Goal: Information Seeking & Learning: Learn about a topic

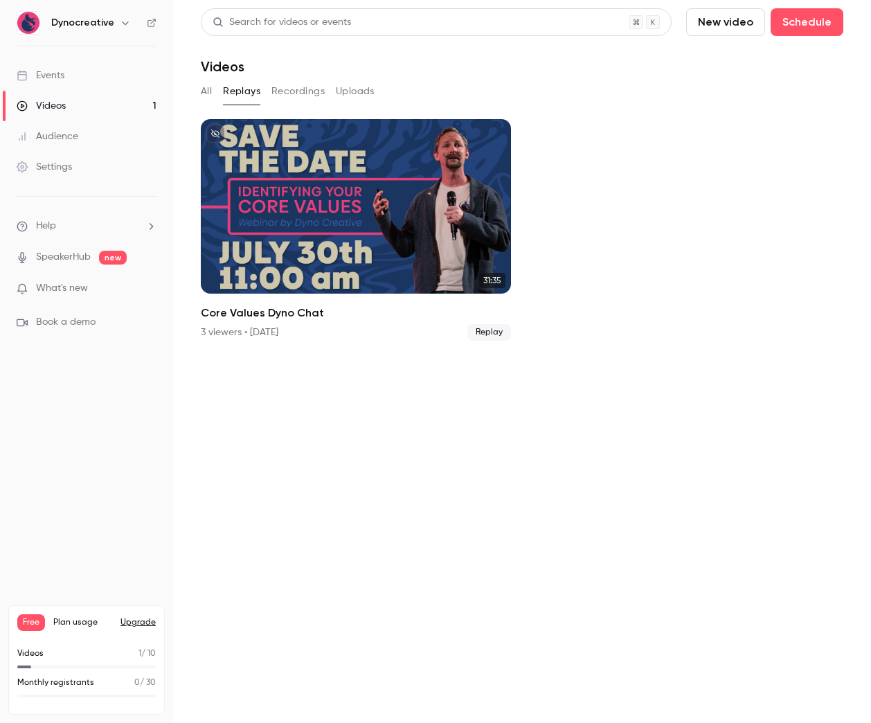
click at [245, 89] on button "Replays" at bounding box center [241, 91] width 37 height 22
click at [293, 89] on button "Recordings" at bounding box center [298, 91] width 53 height 22
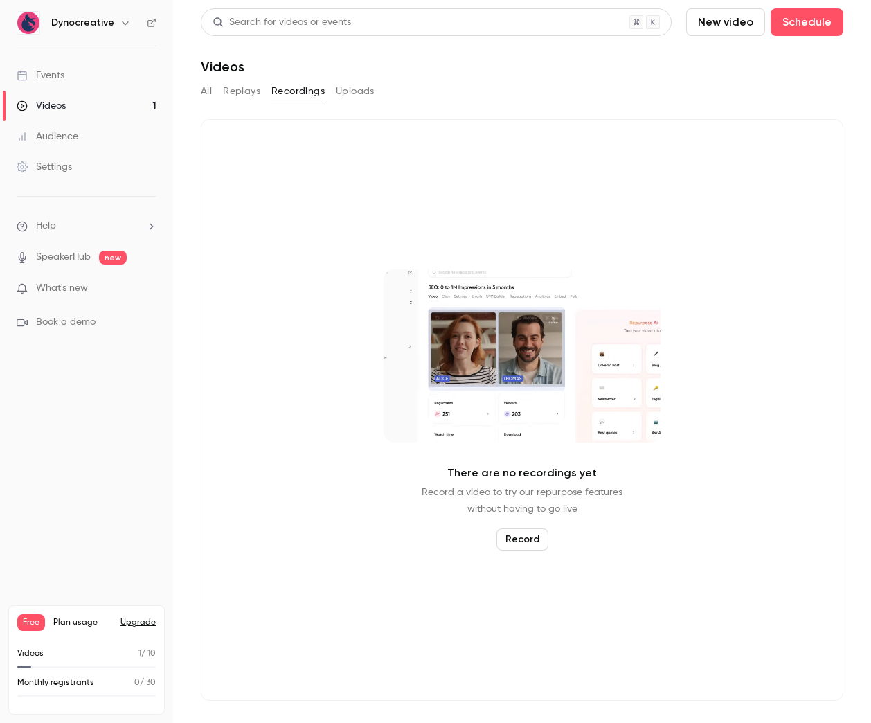
click at [364, 87] on button "Uploads" at bounding box center [355, 91] width 39 height 22
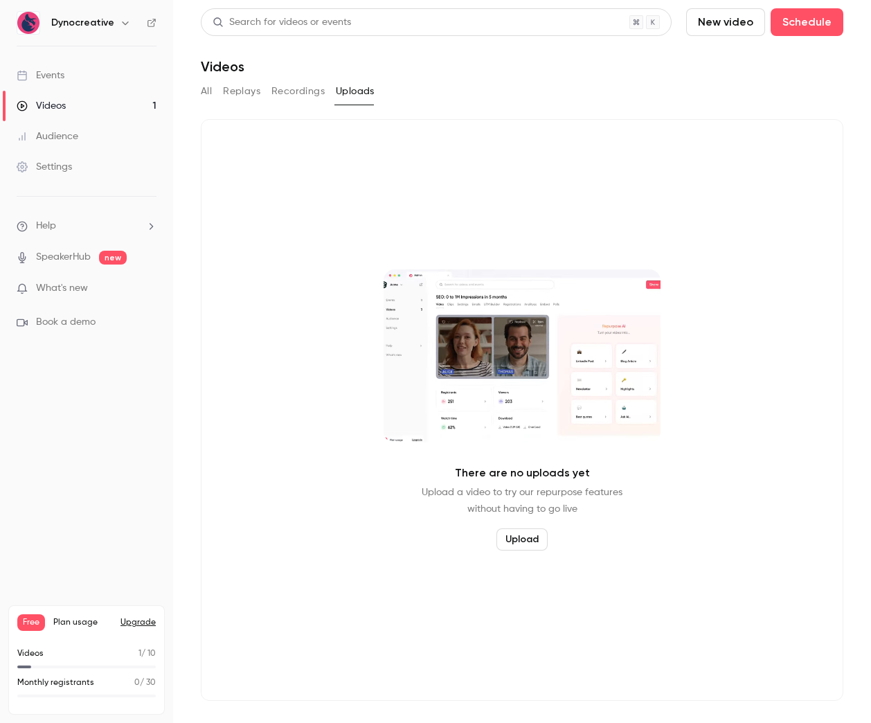
click at [244, 89] on button "Replays" at bounding box center [241, 91] width 37 height 22
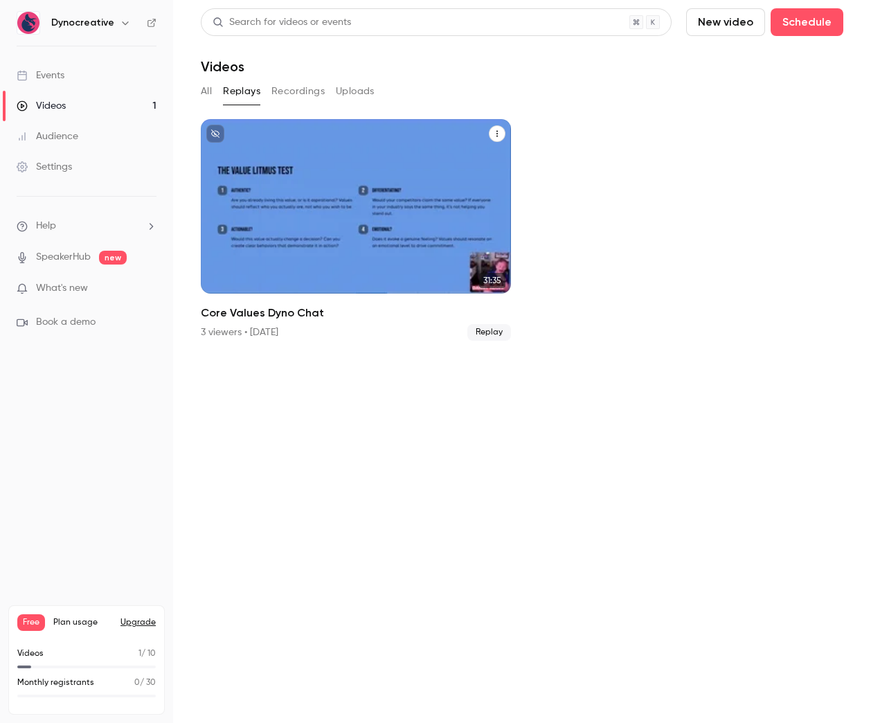
click at [355, 260] on div "Core Values Dyno Chat" at bounding box center [356, 206] width 310 height 175
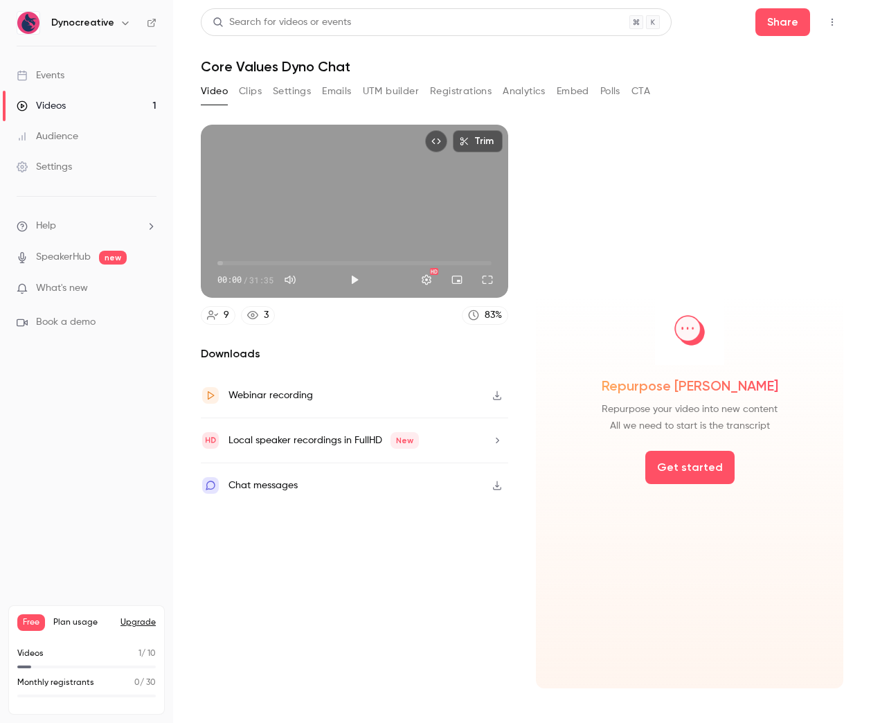
click at [498, 396] on icon "button" at bounding box center [497, 395] width 8 height 9
click at [483, 94] on button "Registrations" at bounding box center [461, 91] width 62 height 22
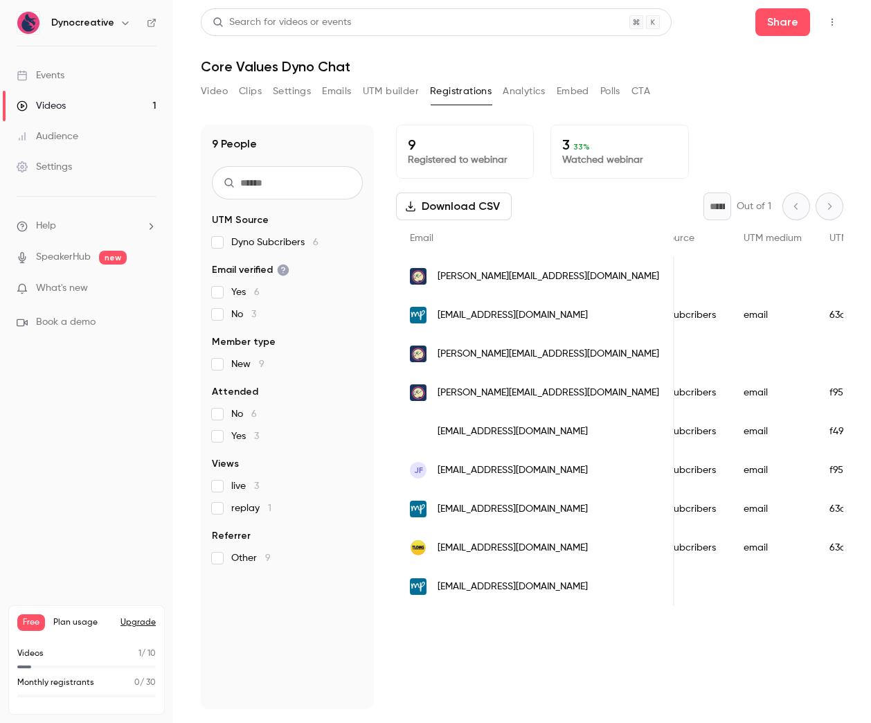
scroll to position [0, 523]
click at [770, 120] on div "9 People UTM Source Dyno Subcribers 6 Email verified Yes 6 No 3 Member type New…" at bounding box center [522, 408] width 643 height 601
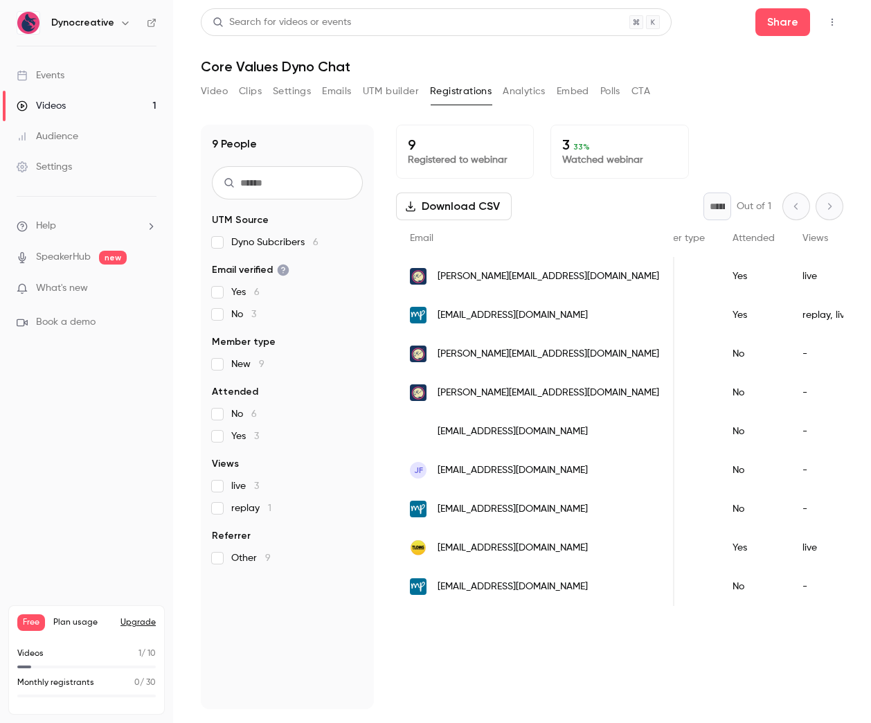
scroll to position [0, 0]
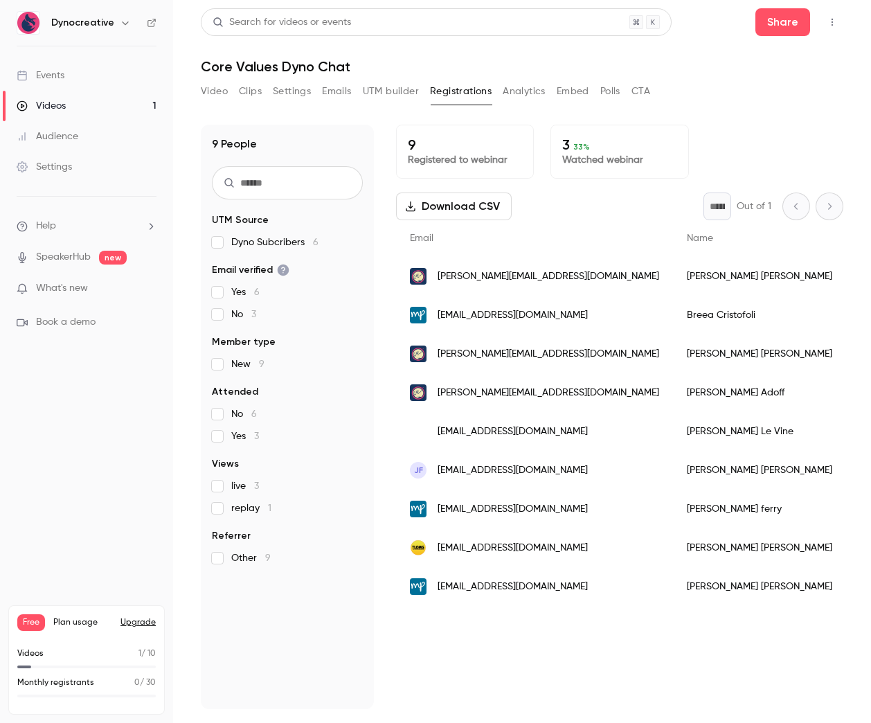
click at [531, 87] on button "Analytics" at bounding box center [524, 91] width 43 height 22
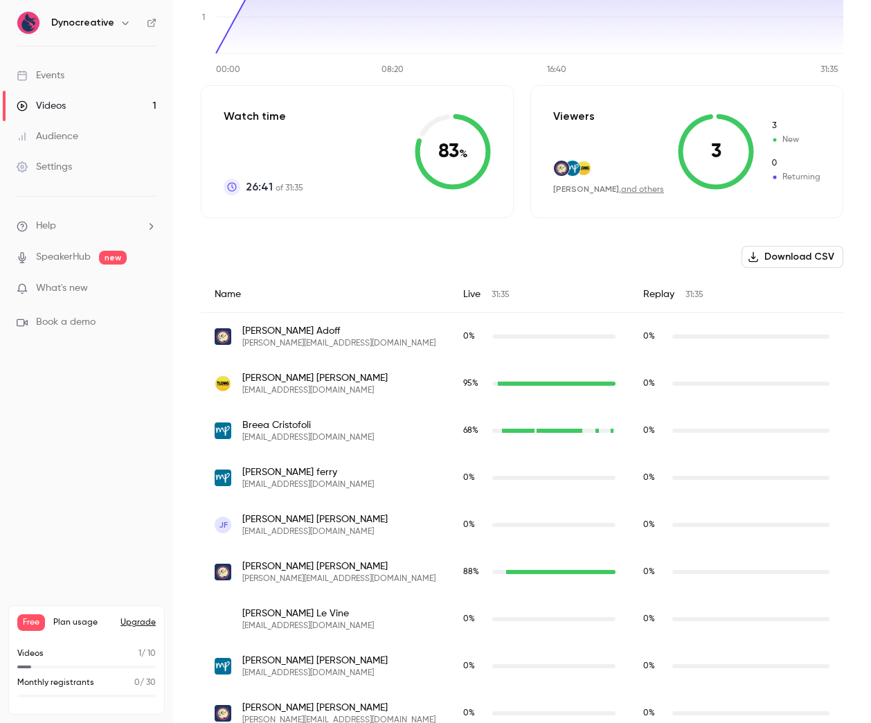
scroll to position [283, 0]
